Goal: Information Seeking & Learning: Learn about a topic

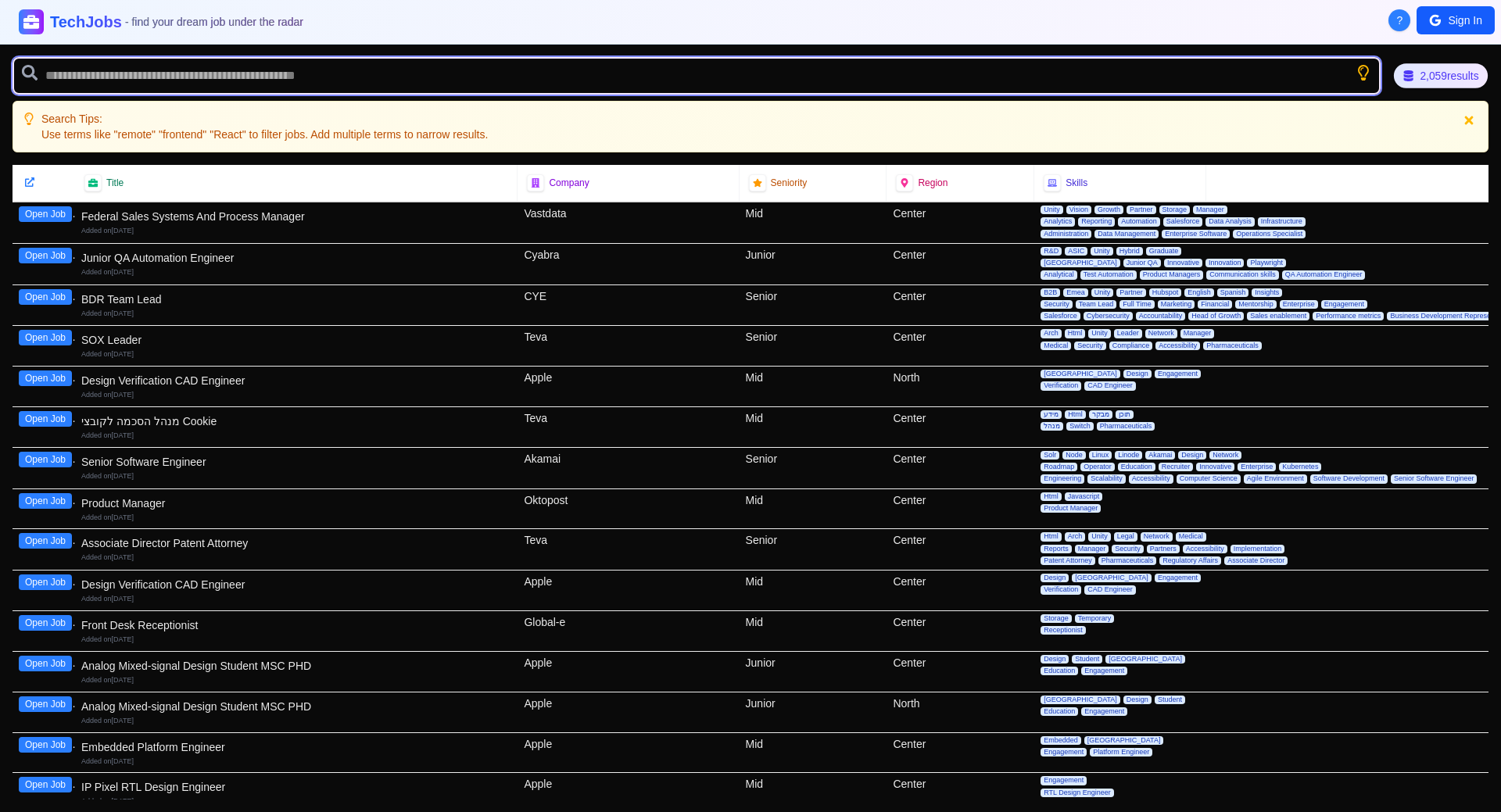
drag, startPoint x: 1367, startPoint y: 85, endPoint x: 1392, endPoint y: 85, distance: 25.0
click at [1368, 85] on input "text" at bounding box center [697, 76] width 1369 height 37
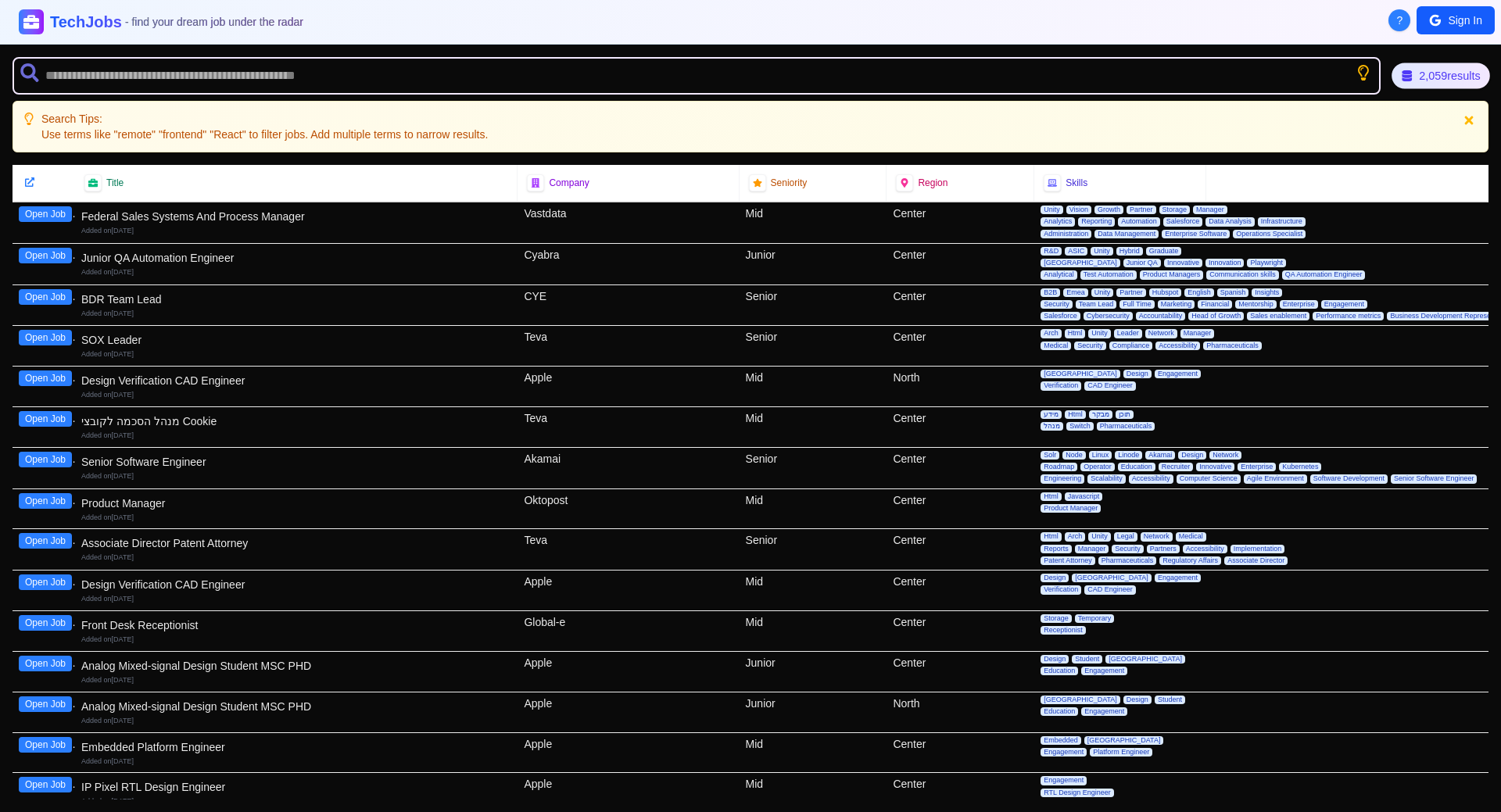
click at [1395, 81] on div "2,059 results" at bounding box center [1441, 76] width 99 height 26
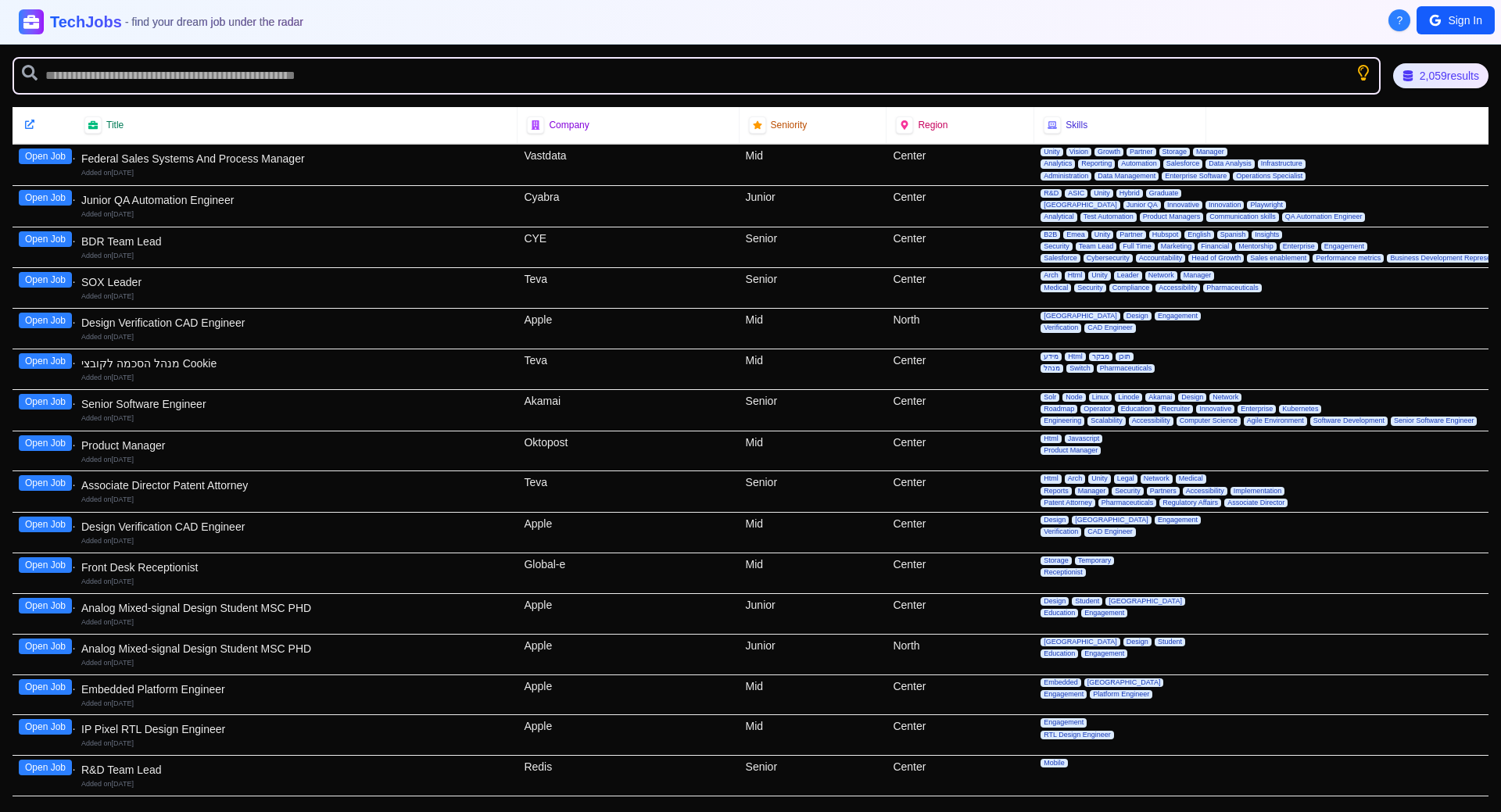
click at [1401, 21] on span "?" at bounding box center [1400, 21] width 6 height 16
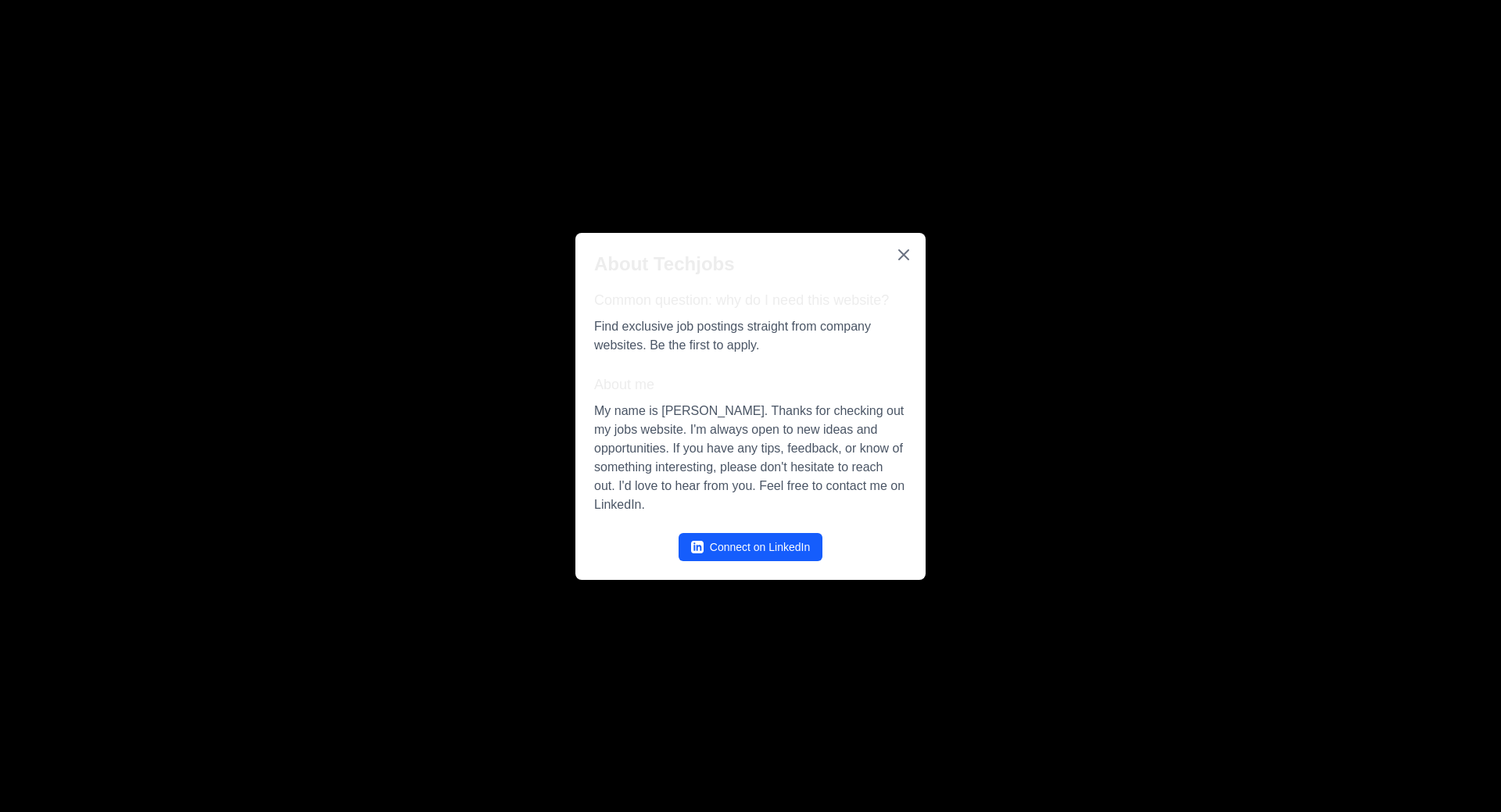
click at [902, 254] on icon "Close" at bounding box center [903, 255] width 19 height 19
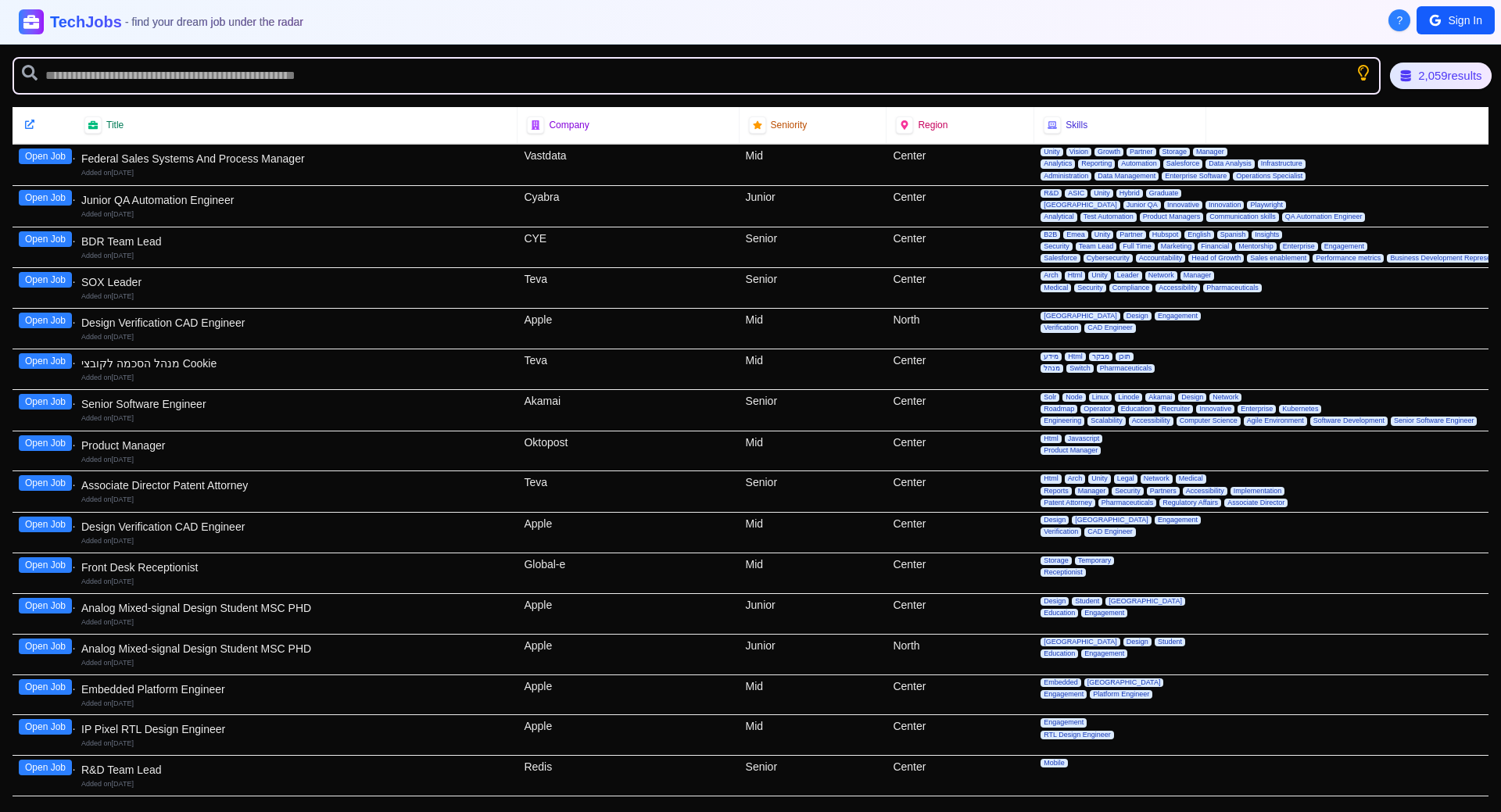
click at [1444, 75] on div "2,059 results" at bounding box center [1441, 75] width 102 height 27
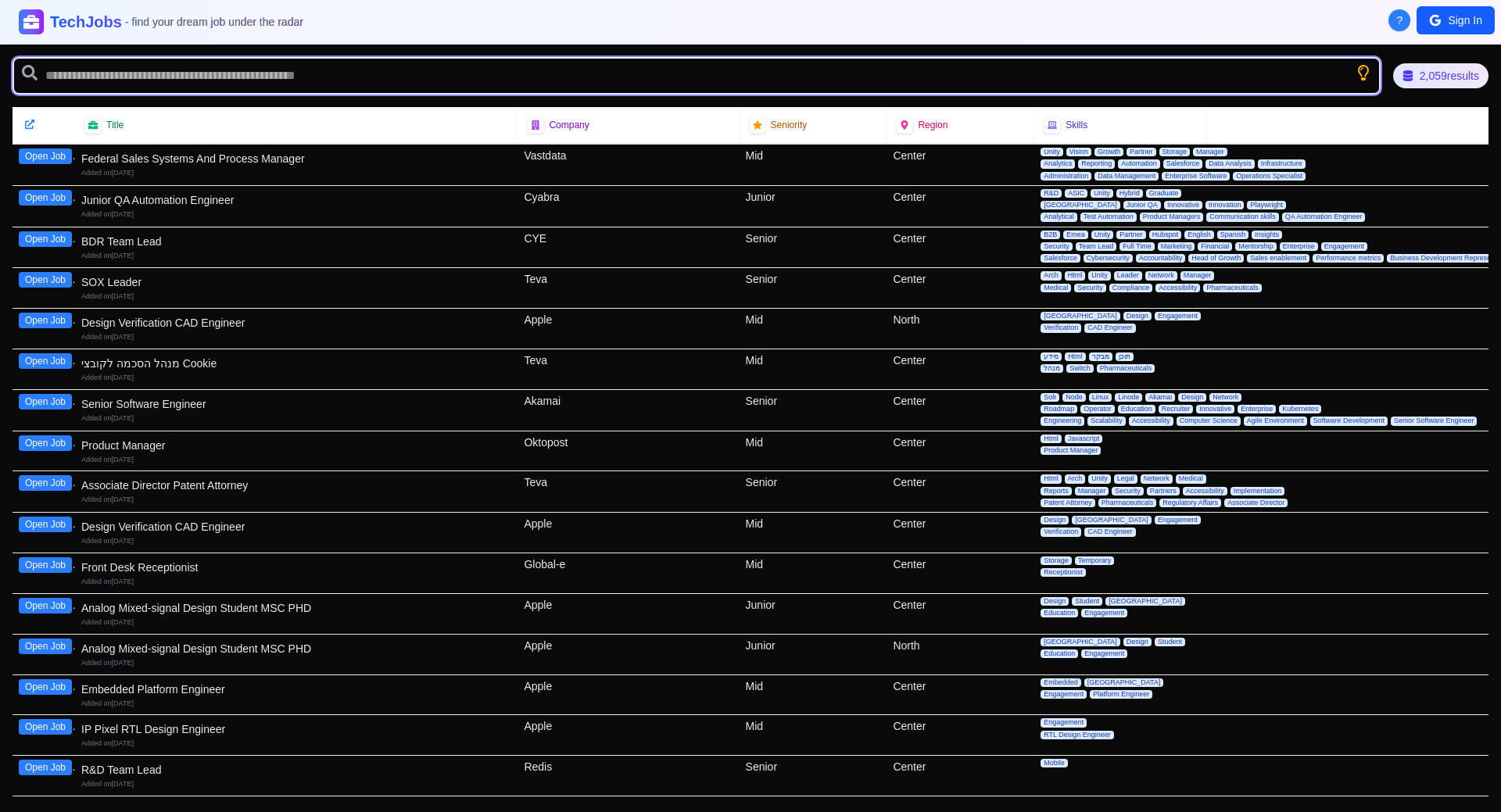
click at [419, 89] on input "text" at bounding box center [697, 76] width 1369 height 37
click at [420, 78] on input "text" at bounding box center [697, 76] width 1369 height 37
type input "*"
type input "********"
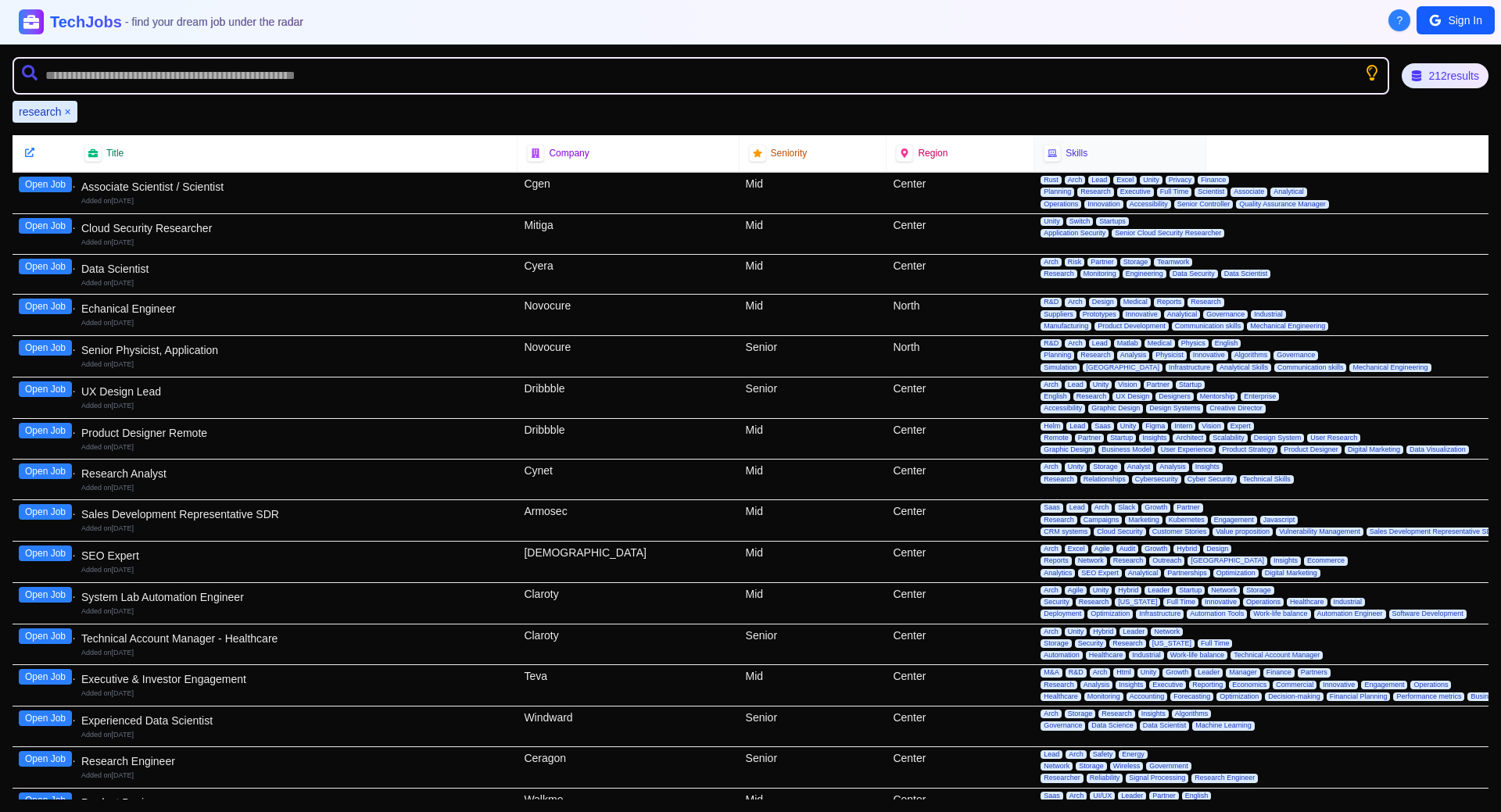
click at [1083, 147] on div "Skills" at bounding box center [1120, 153] width 152 height 17
click at [1374, 78] on icon "Show search tips" at bounding box center [1373, 72] width 20 height 20
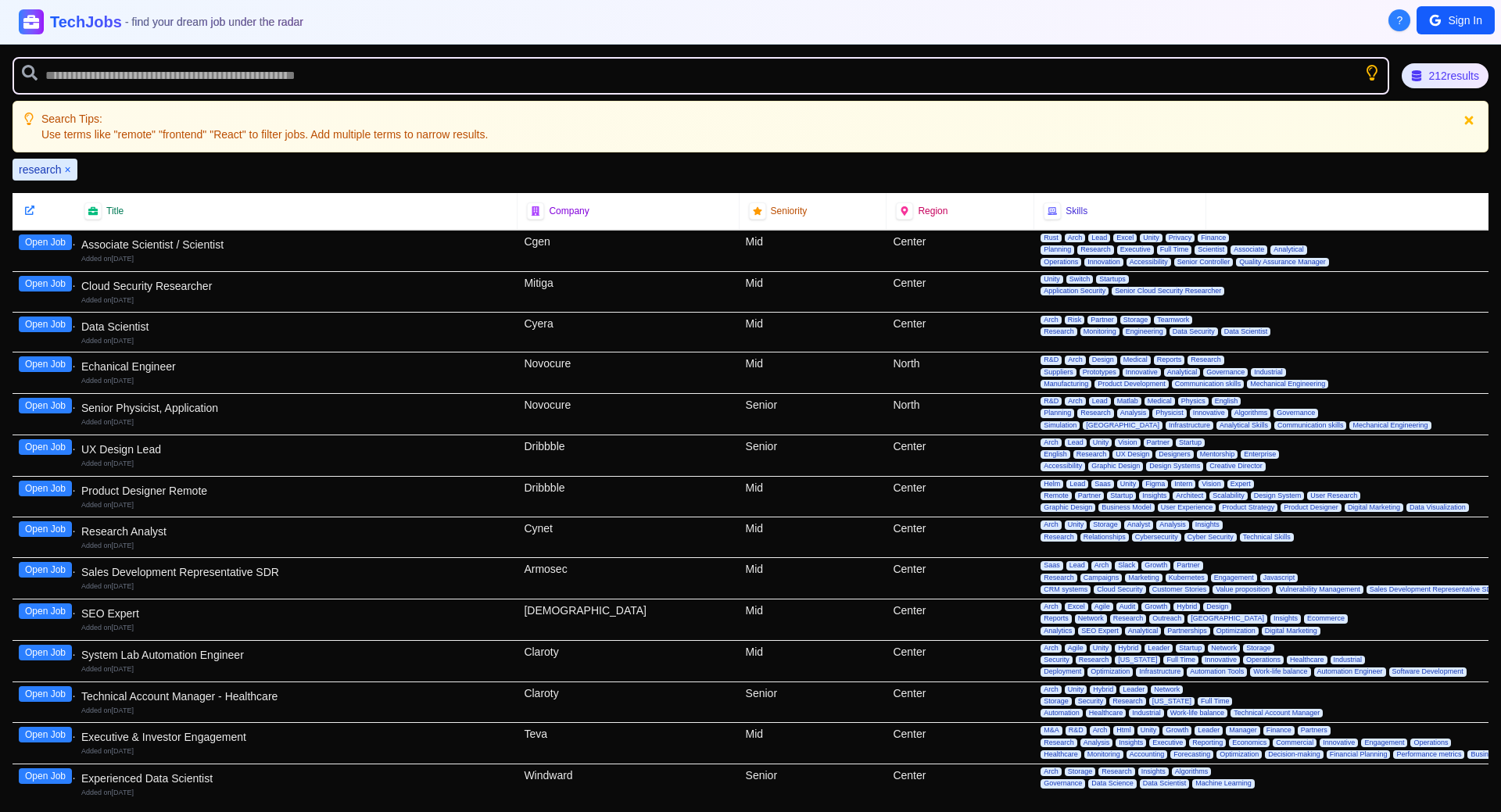
click at [1471, 122] on icon at bounding box center [1468, 120] width 13 height 13
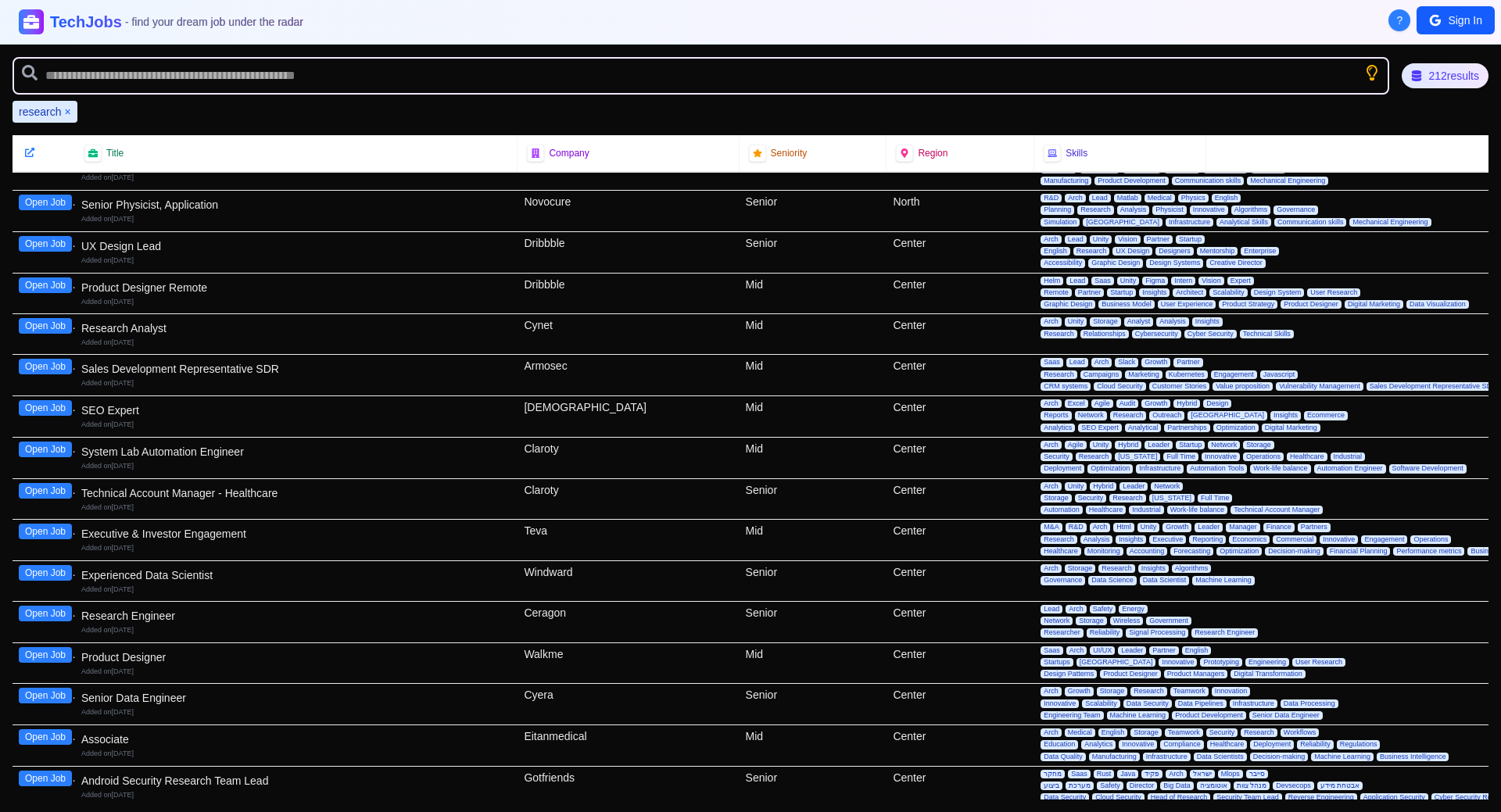
scroll to position [156, 0]
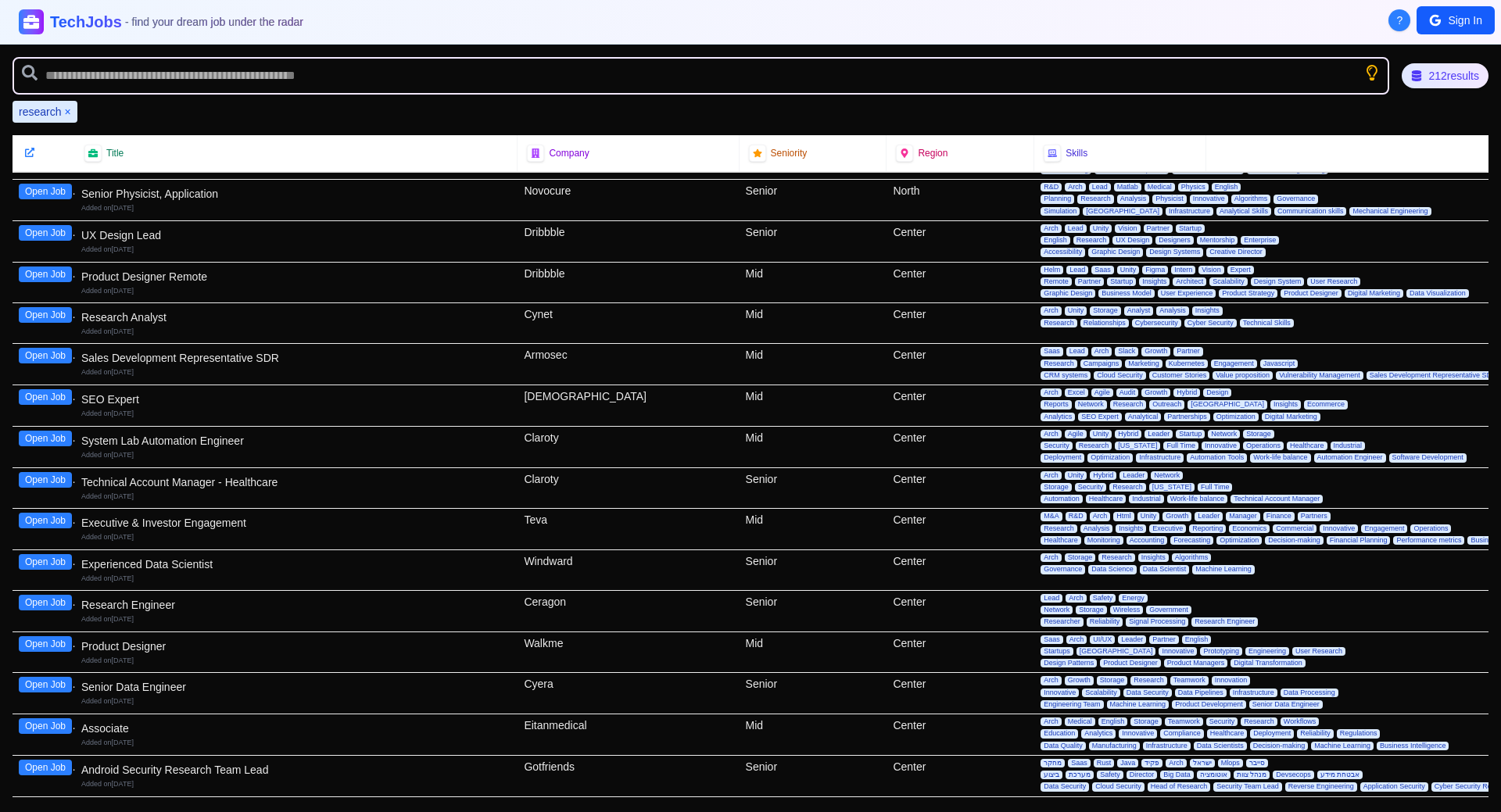
click at [47, 603] on button "Open Job" at bounding box center [45, 603] width 53 height 16
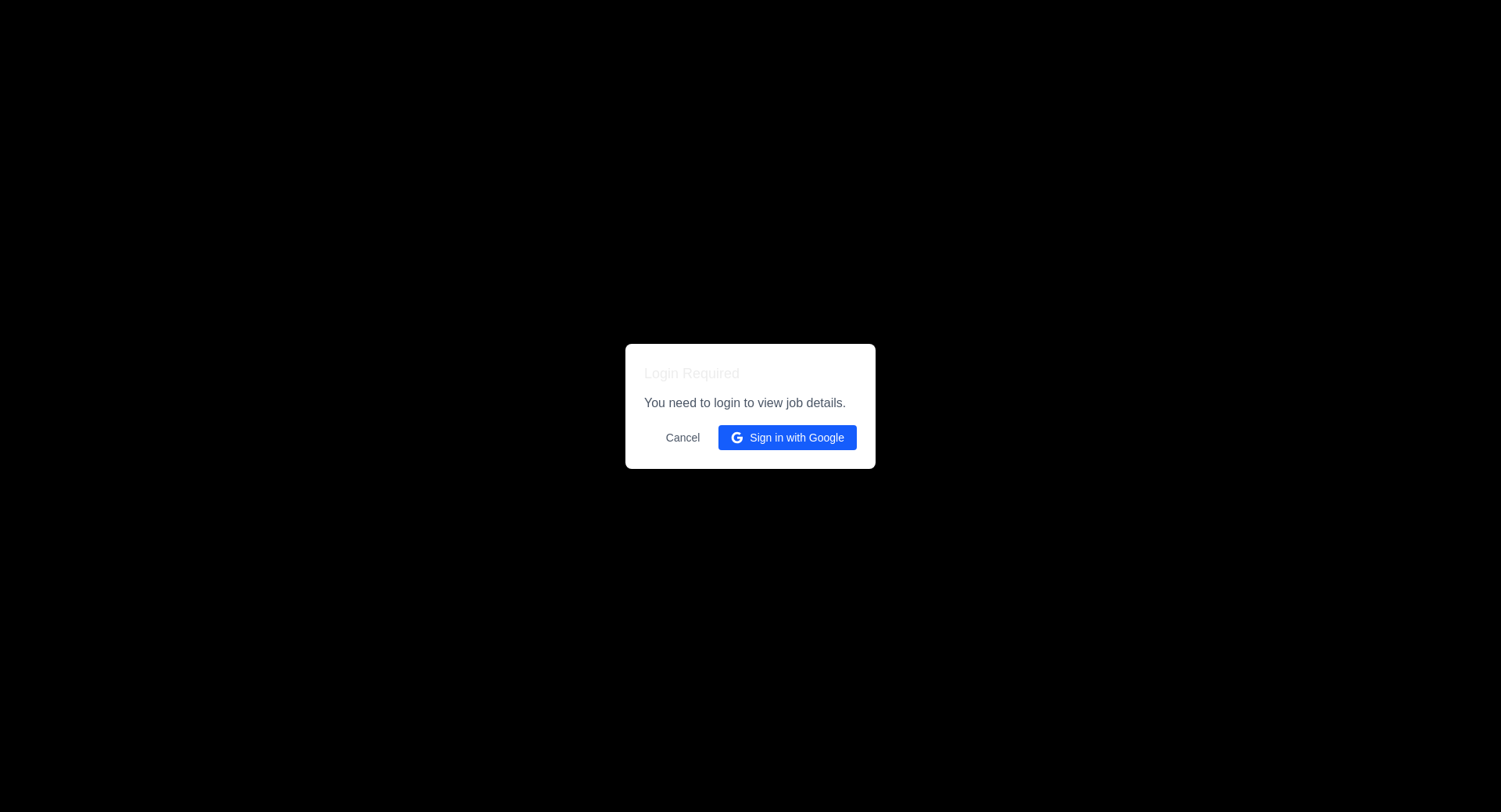
click at [683, 438] on button "Cancel" at bounding box center [684, 437] width 53 height 25
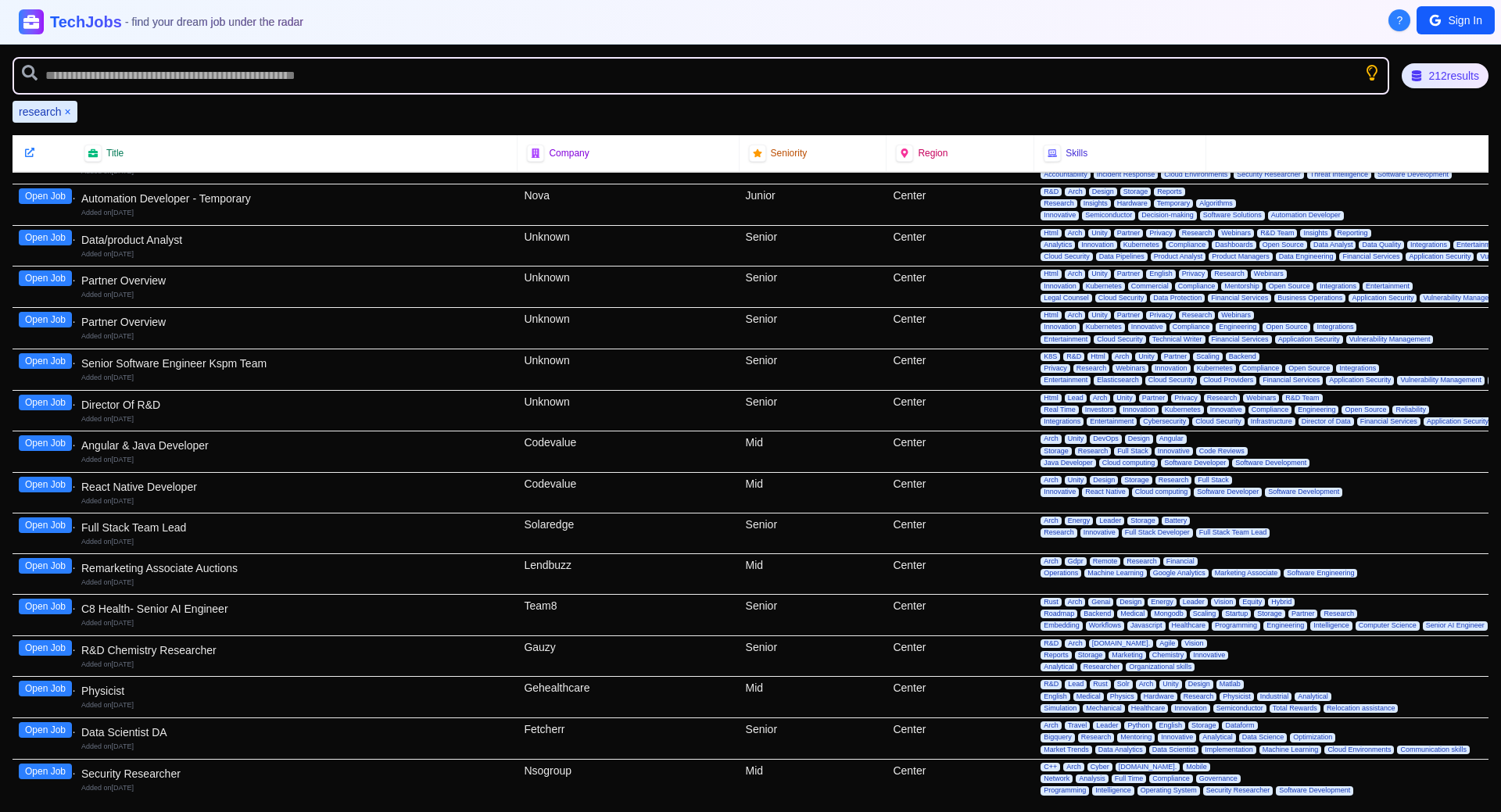
scroll to position [0, 0]
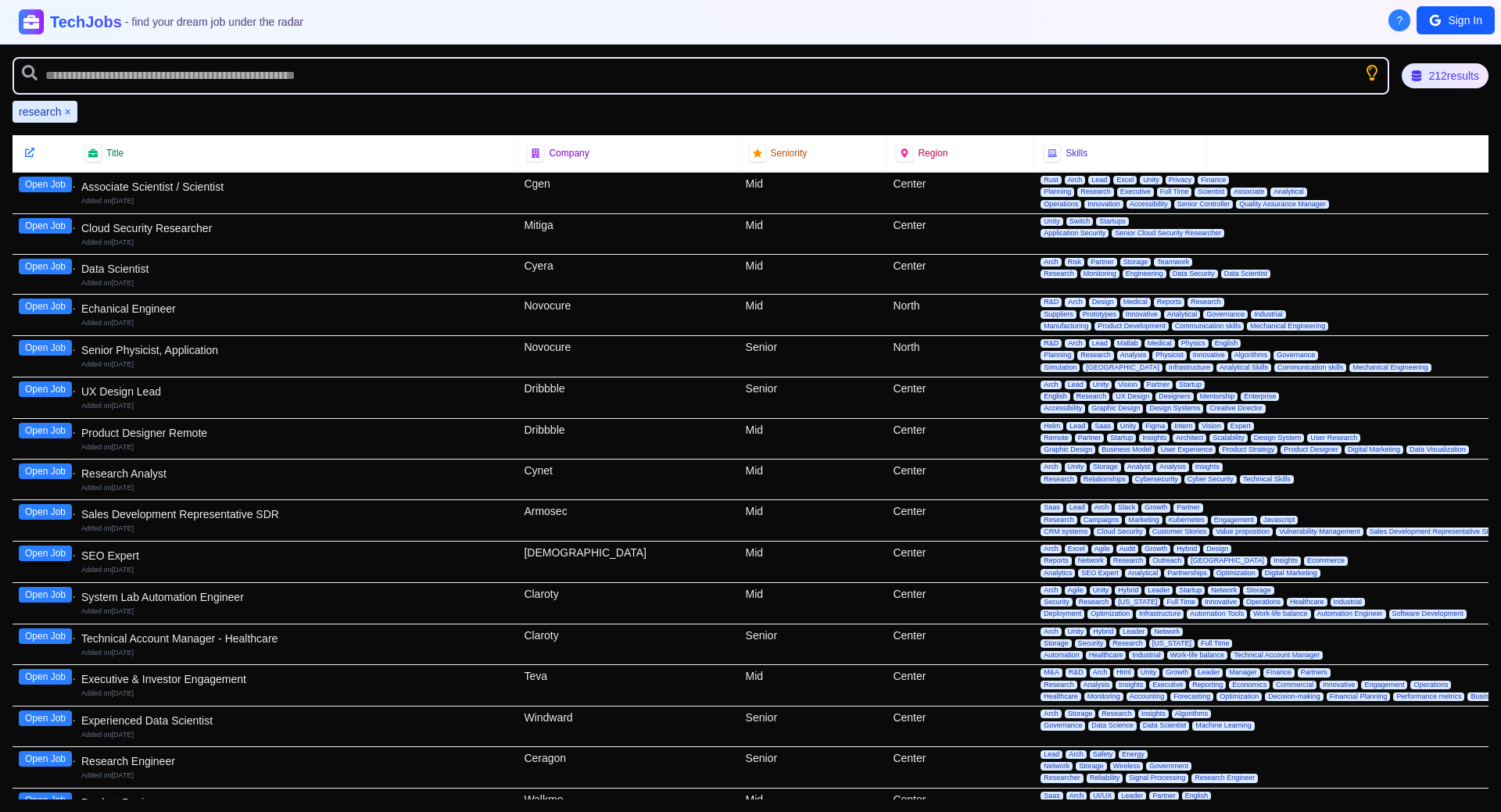
click at [66, 112] on button "×" at bounding box center [67, 111] width 6 height 16
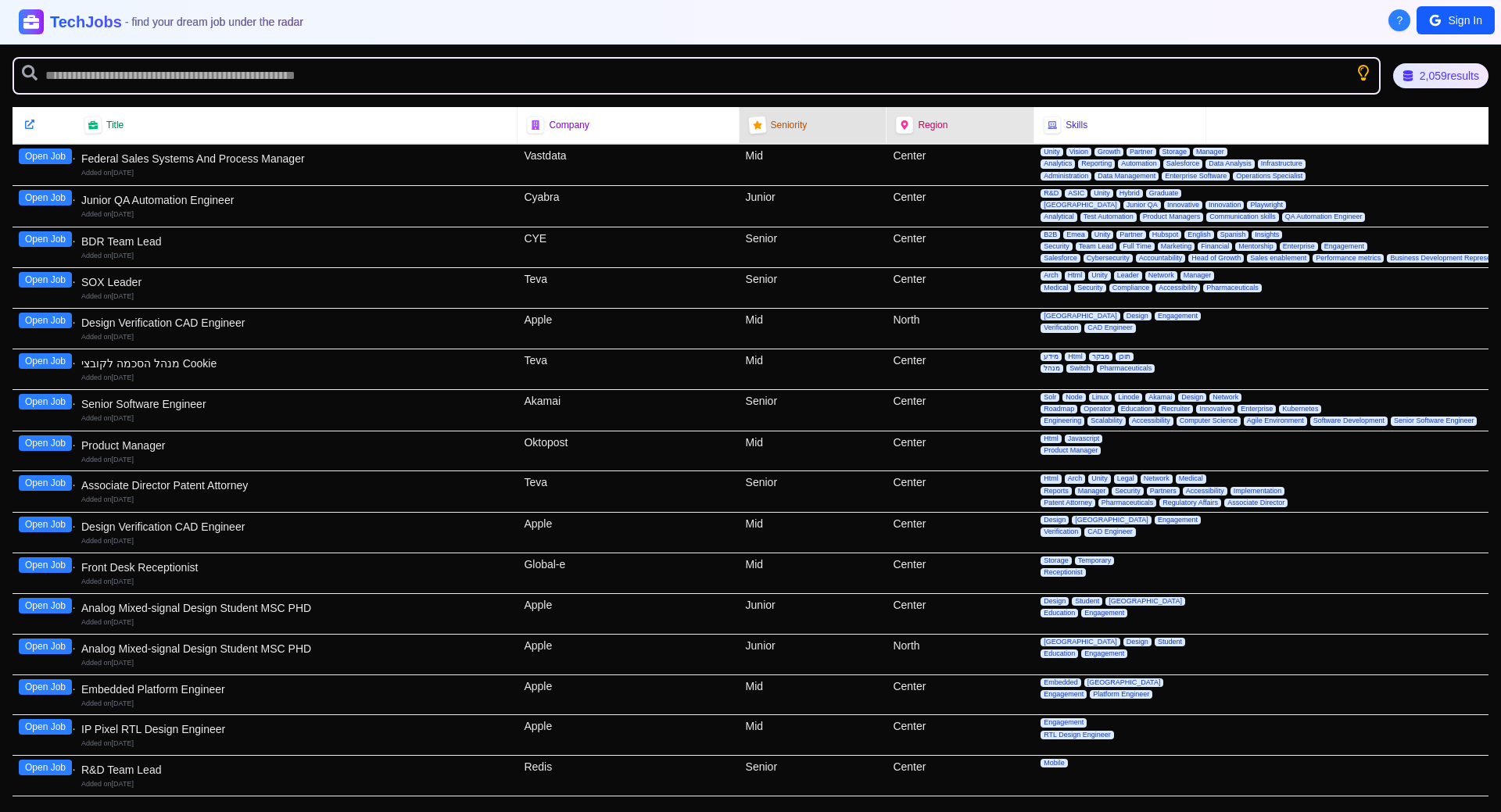
click at [921, 135] on div "Region" at bounding box center [960, 125] width 148 height 36
click at [902, 124] on icon at bounding box center [905, 124] width 9 height 11
click at [901, 123] on icon at bounding box center [905, 124] width 9 height 11
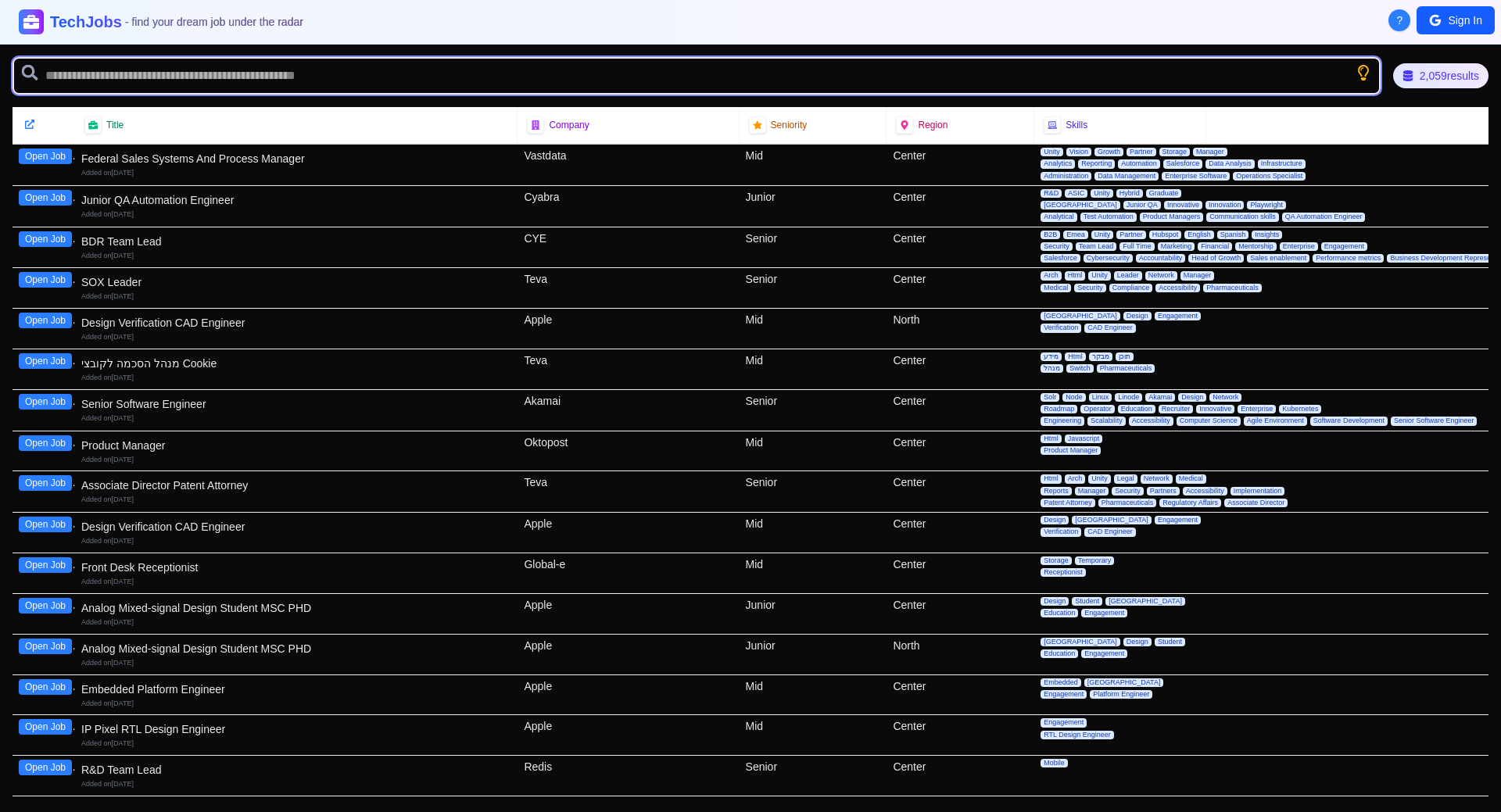
click at [838, 71] on input "text" at bounding box center [697, 76] width 1369 height 37
type input "*****"
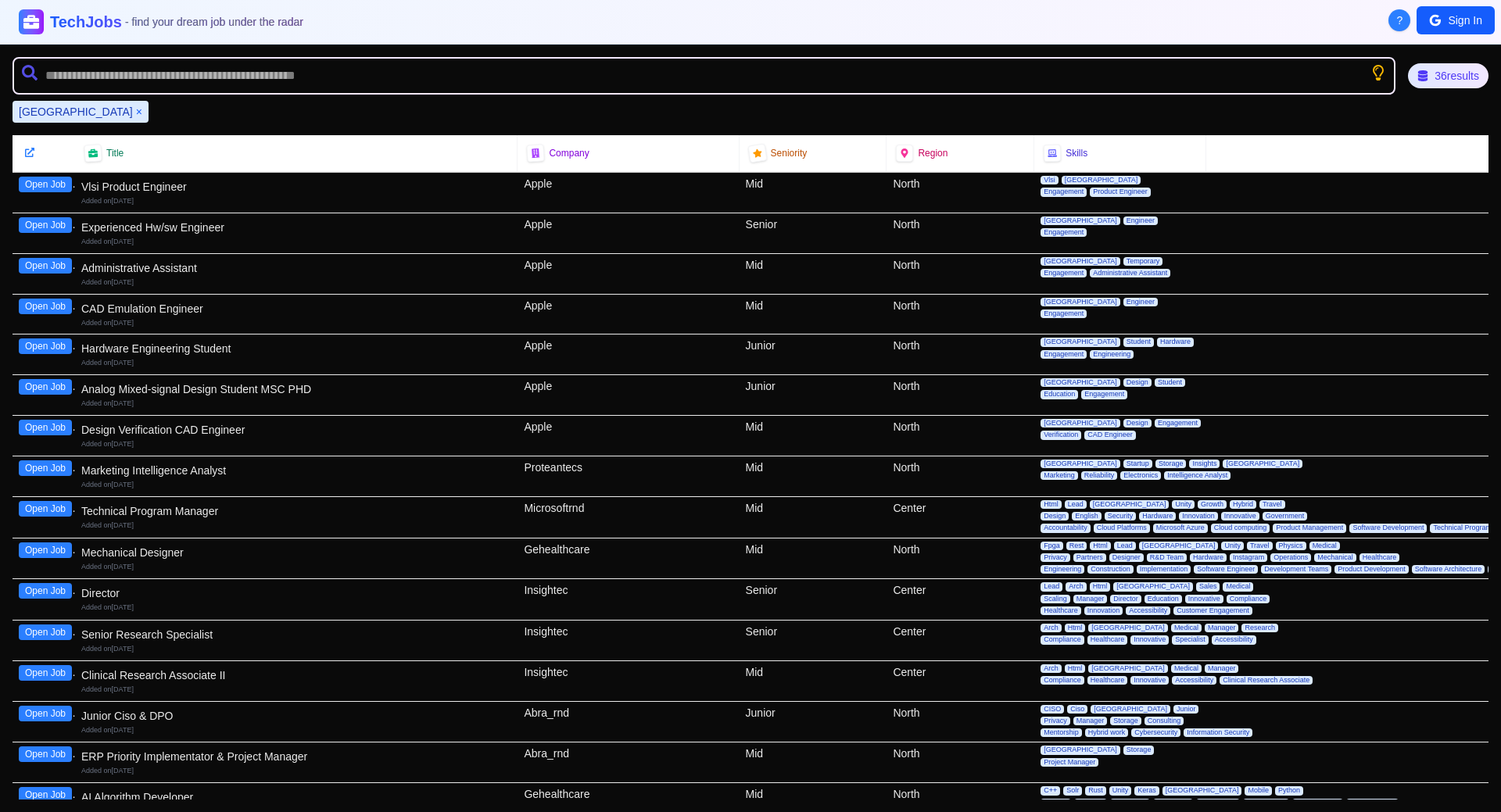
click at [548, 634] on div "Insightec" at bounding box center [628, 640] width 221 height 39
click at [262, 436] on div "Design Verification CAD Engineer" at bounding box center [296, 430] width 430 height 16
